Goal: Find specific page/section: Find specific page/section

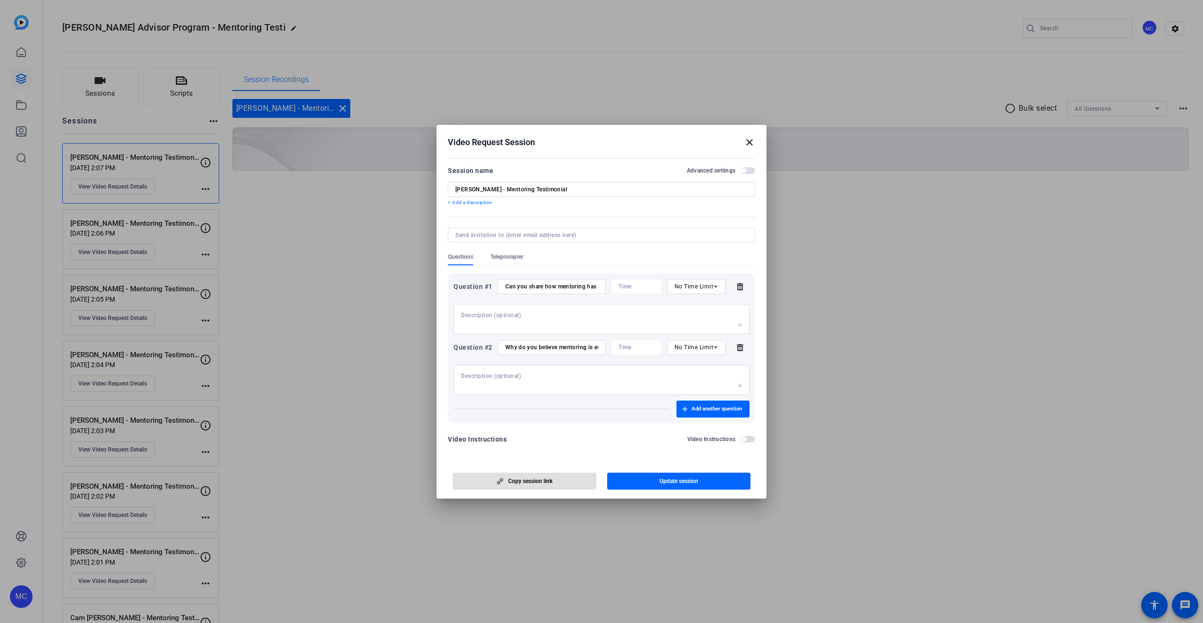
scroll to position [131, 0]
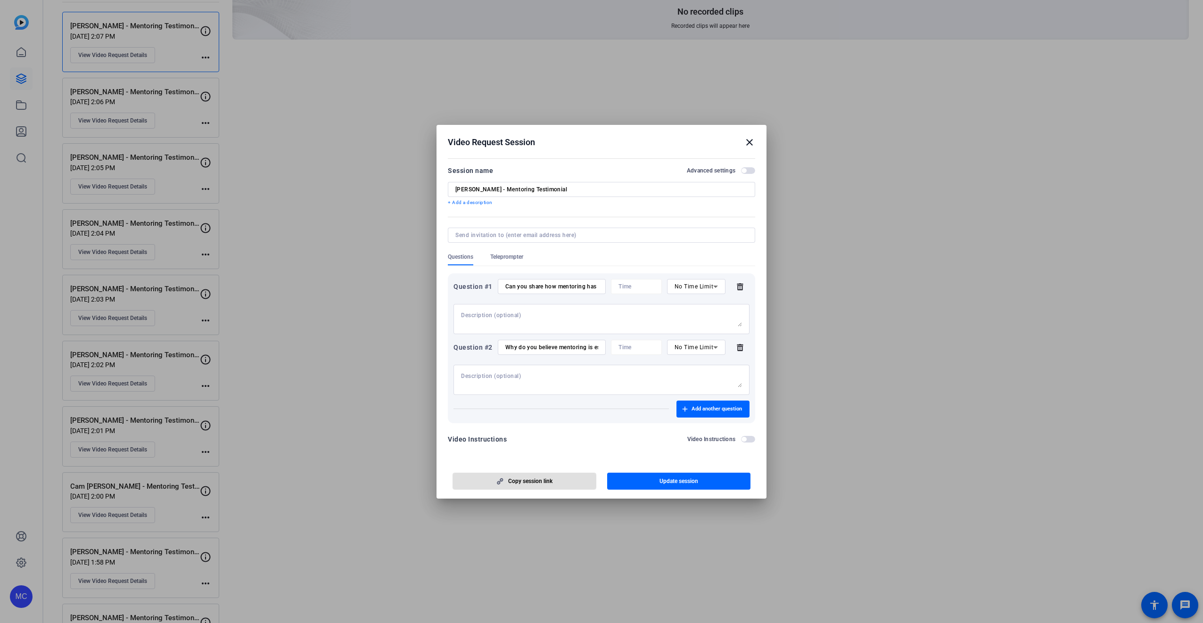
click at [751, 142] on mat-icon "close" at bounding box center [749, 142] width 11 height 11
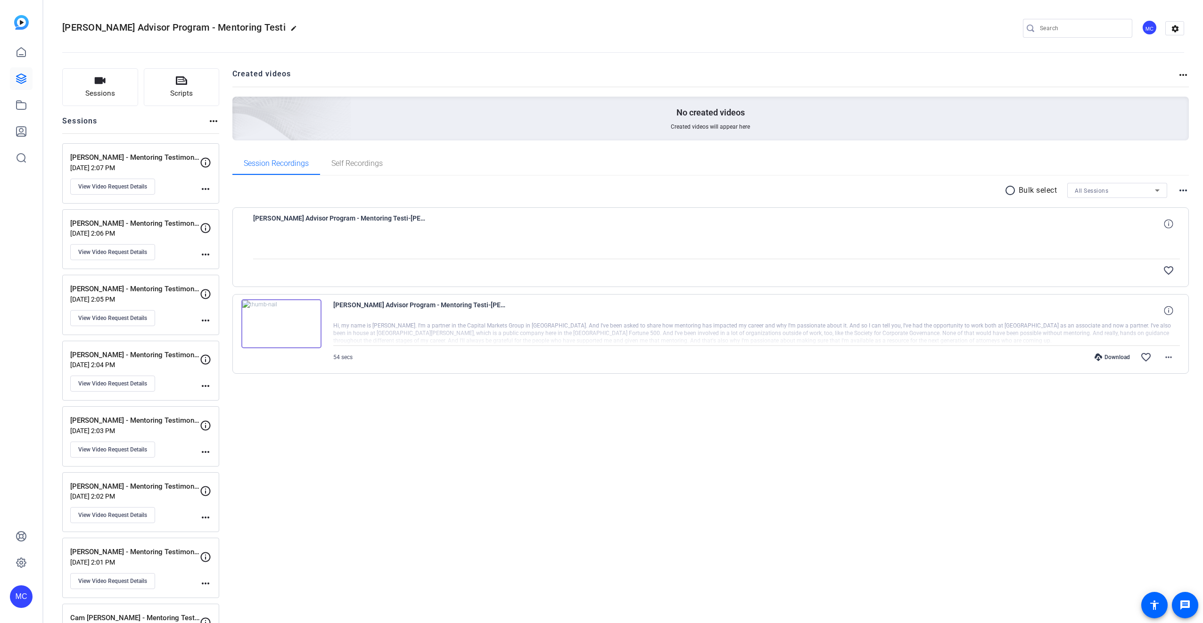
click at [968, 253] on div at bounding box center [716, 247] width 927 height 24
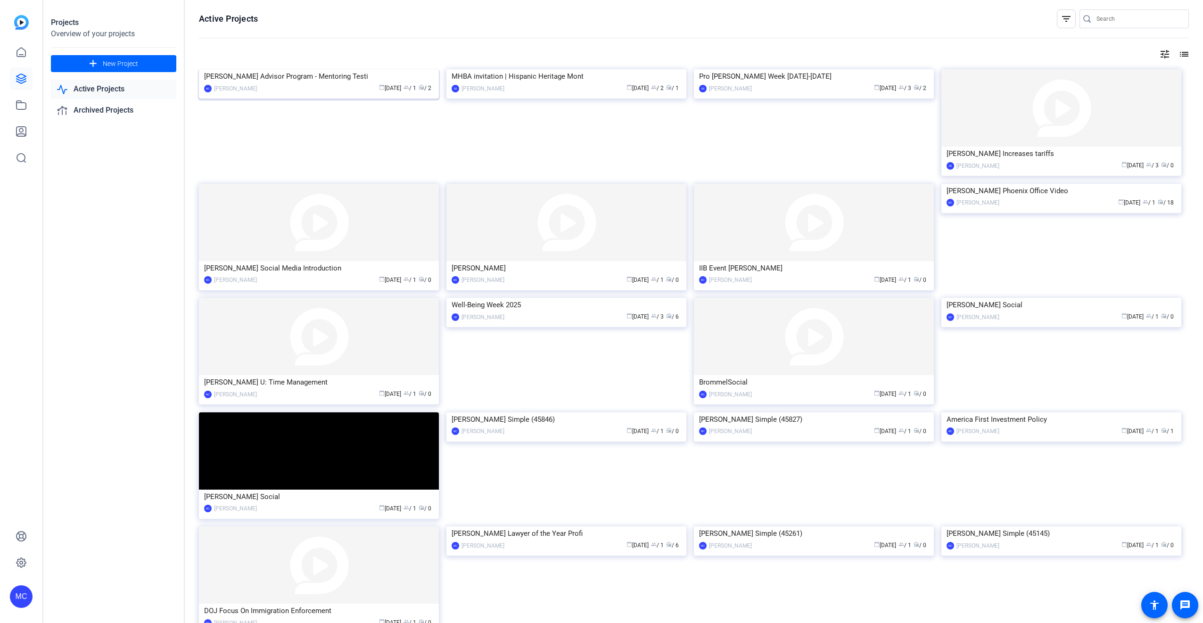
click at [379, 69] on img at bounding box center [319, 69] width 240 height 0
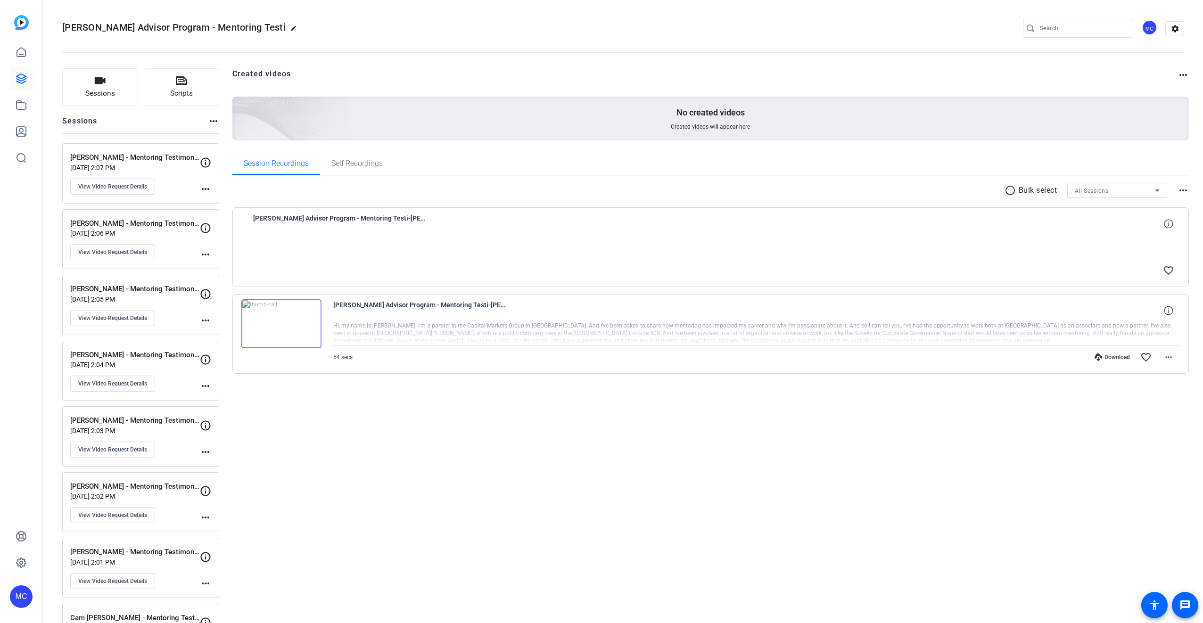
click at [315, 237] on div at bounding box center [716, 247] width 927 height 24
